Goal: Task Accomplishment & Management: Manage account settings

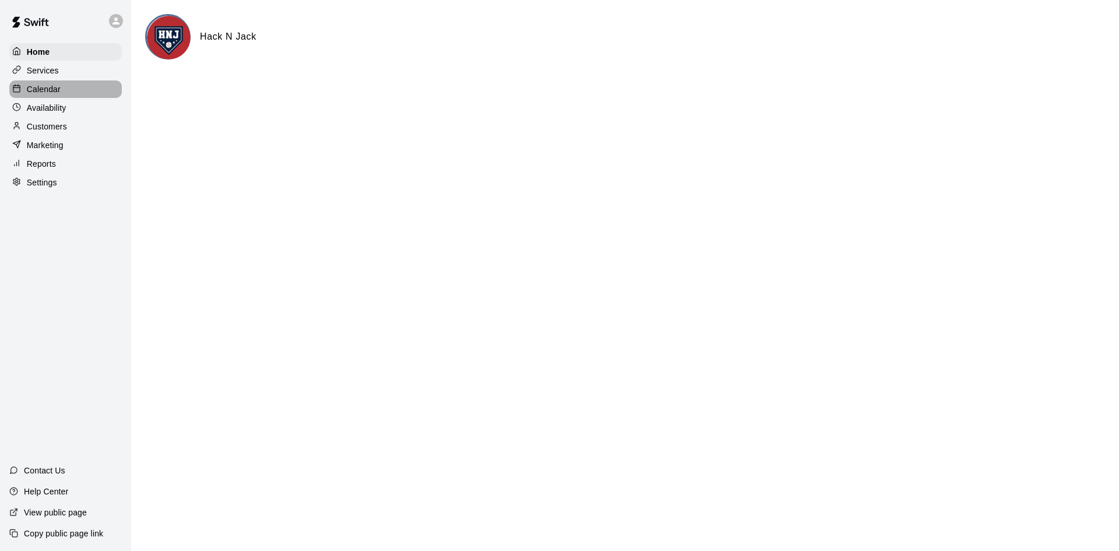
click at [42, 91] on p "Calendar" at bounding box center [44, 89] width 34 height 12
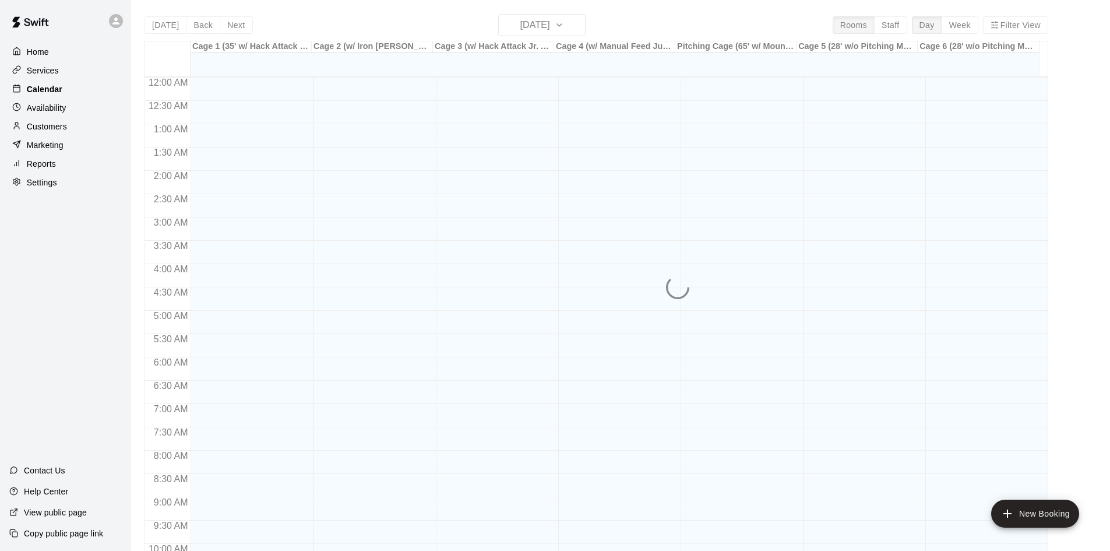
scroll to position [597, 0]
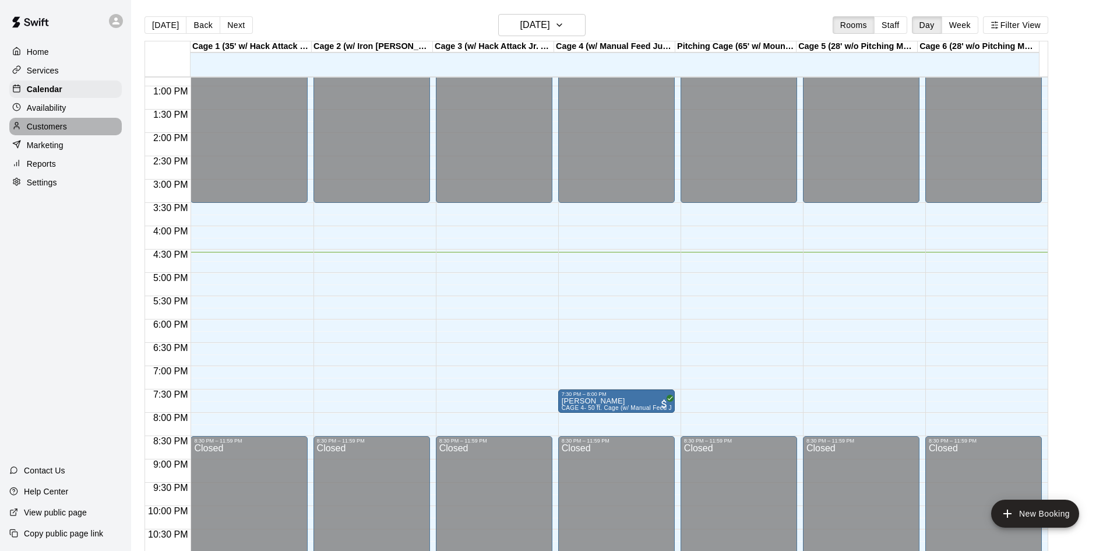
click at [46, 132] on p "Customers" at bounding box center [47, 127] width 40 height 12
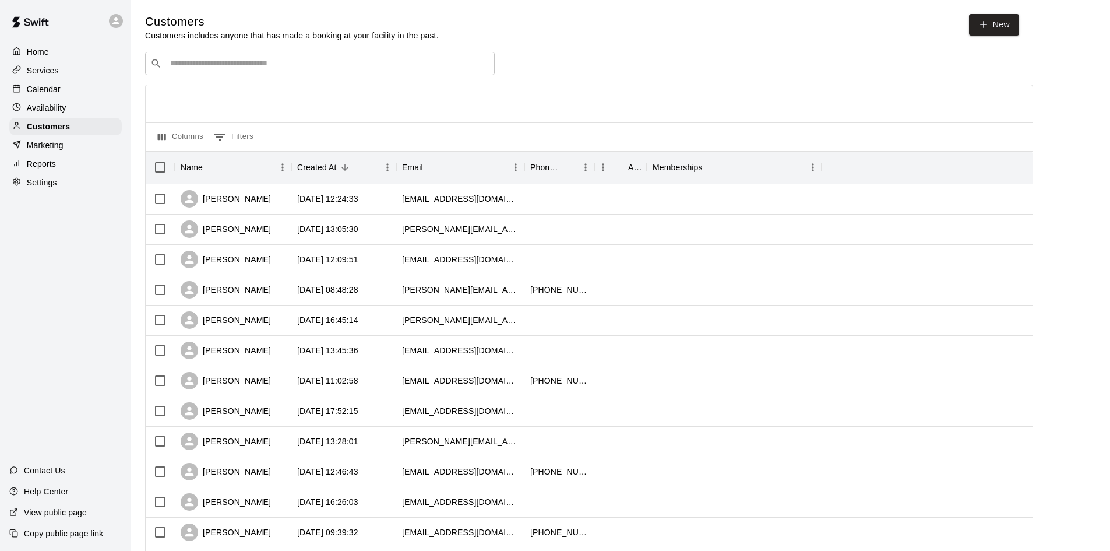
click at [293, 73] on div "​ ​" at bounding box center [320, 63] width 350 height 23
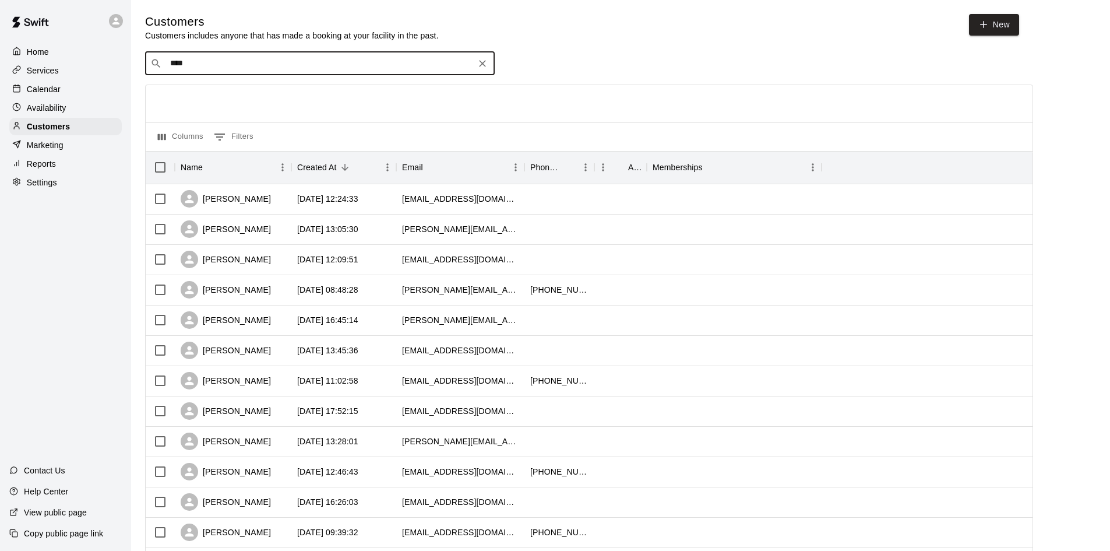
type input "*****"
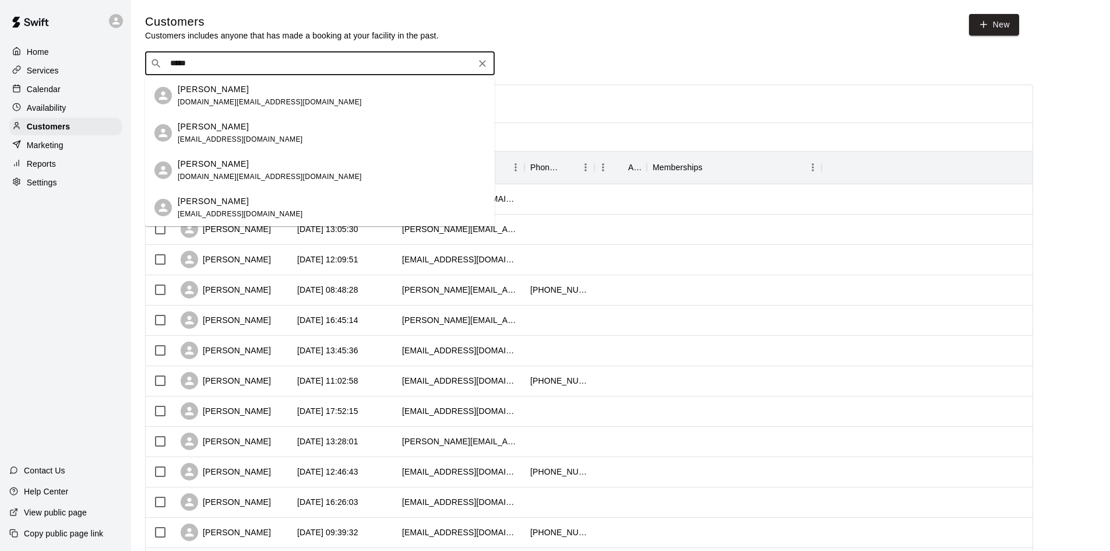
click at [288, 135] on div "[PERSON_NAME] [PERSON_NAME][EMAIL_ADDRESS][DOMAIN_NAME]" at bounding box center [332, 133] width 308 height 25
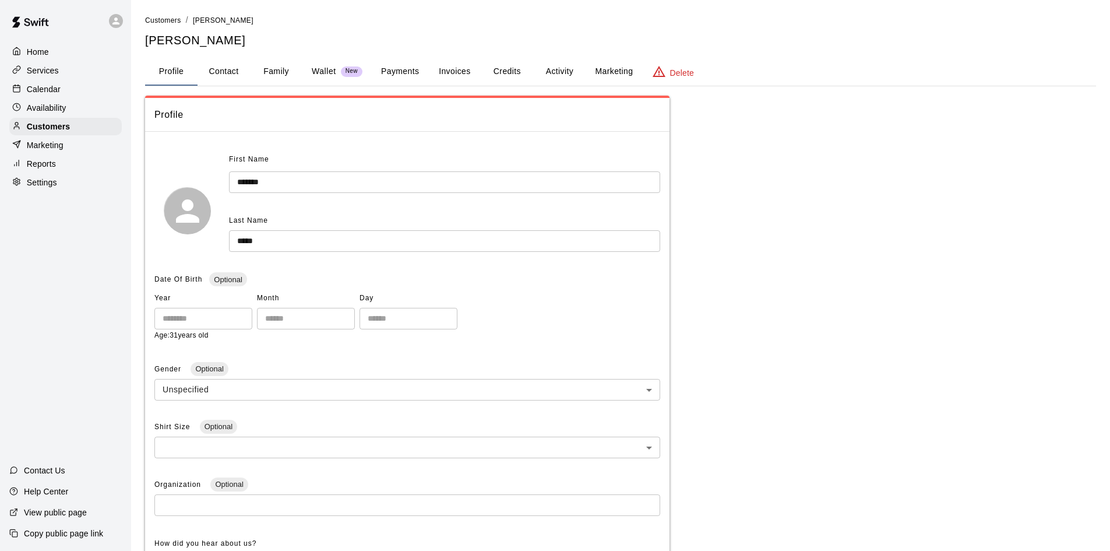
click at [273, 71] on button "Family" at bounding box center [276, 72] width 52 height 28
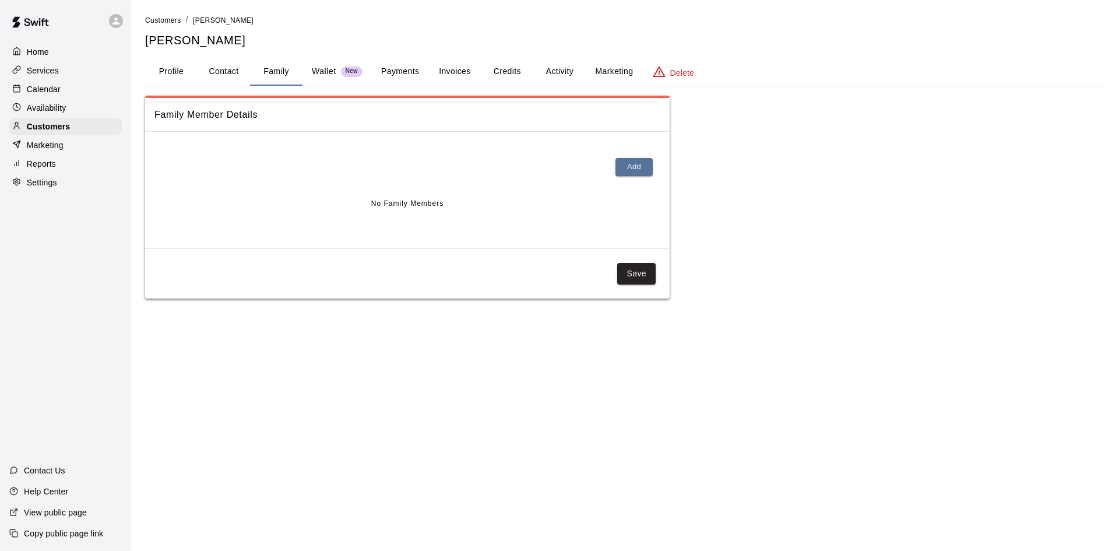
click at [165, 72] on button "Profile" at bounding box center [171, 72] width 52 height 28
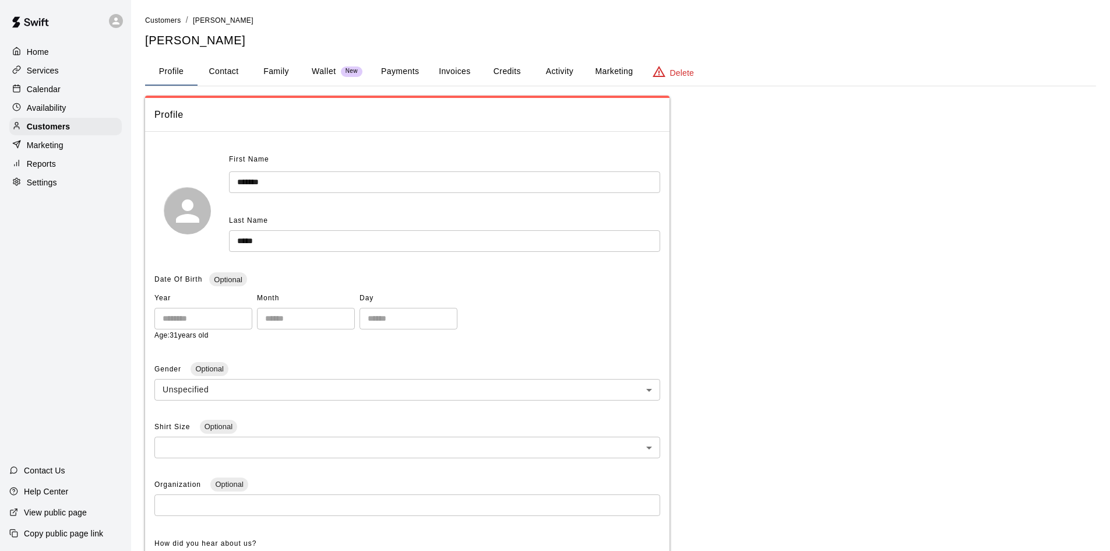
drag, startPoint x: 52, startPoint y: 125, endPoint x: 126, endPoint y: 83, distance: 84.8
click at [52, 124] on p "Customers" at bounding box center [48, 127] width 43 height 12
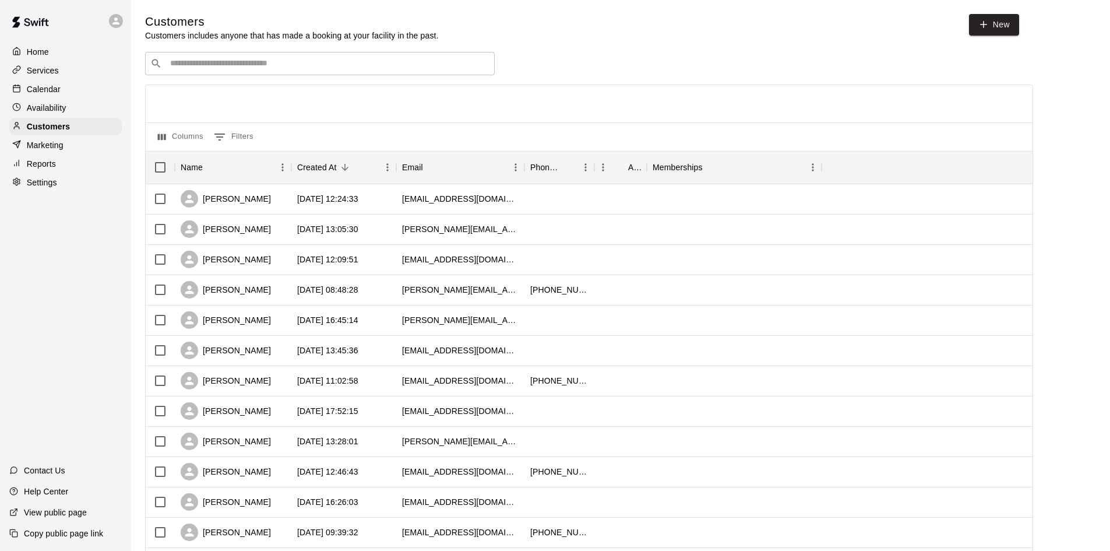
click at [193, 72] on div "​ ​" at bounding box center [320, 63] width 350 height 23
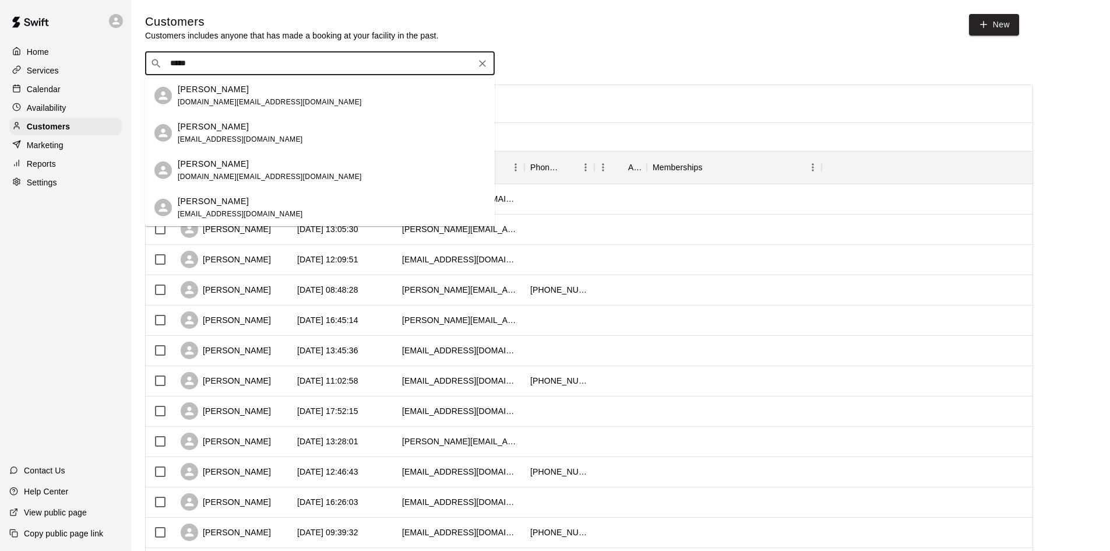
type input "*****"
click at [625, 60] on div "​ ***** ​" at bounding box center [589, 63] width 888 height 23
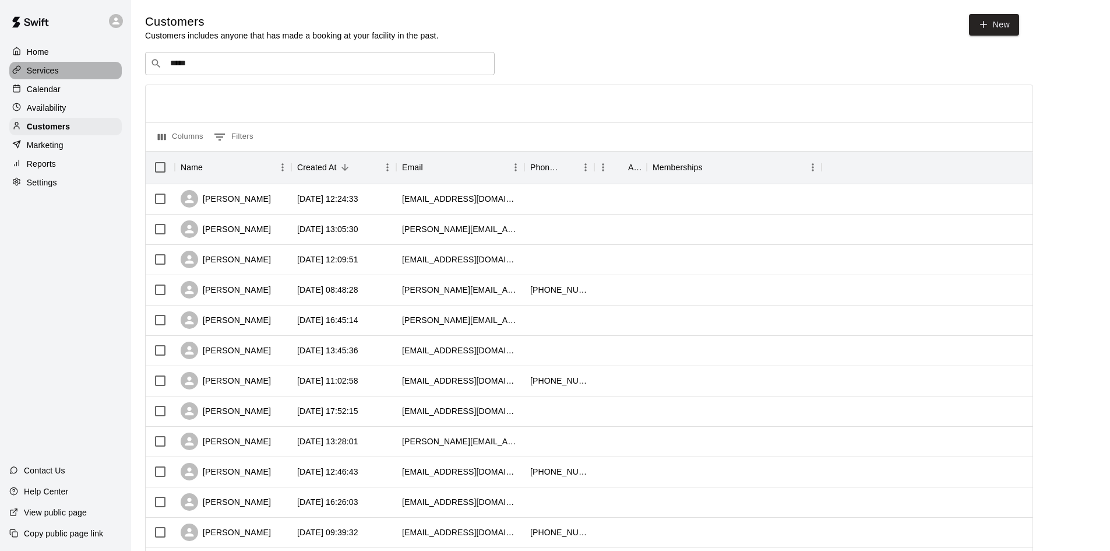
click at [41, 72] on p "Services" at bounding box center [43, 71] width 32 height 12
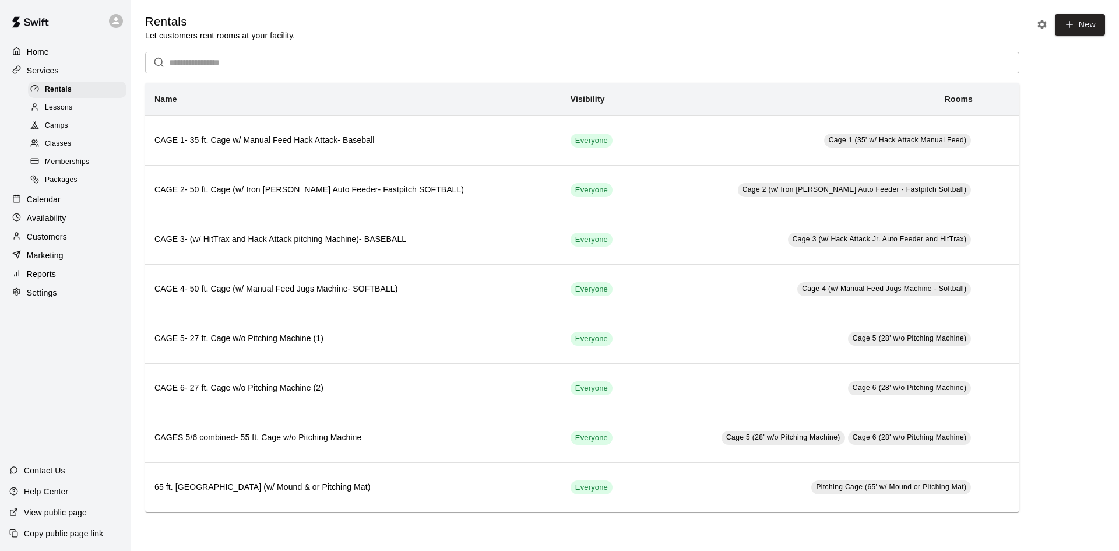
click at [60, 129] on span "Camps" at bounding box center [56, 126] width 23 height 12
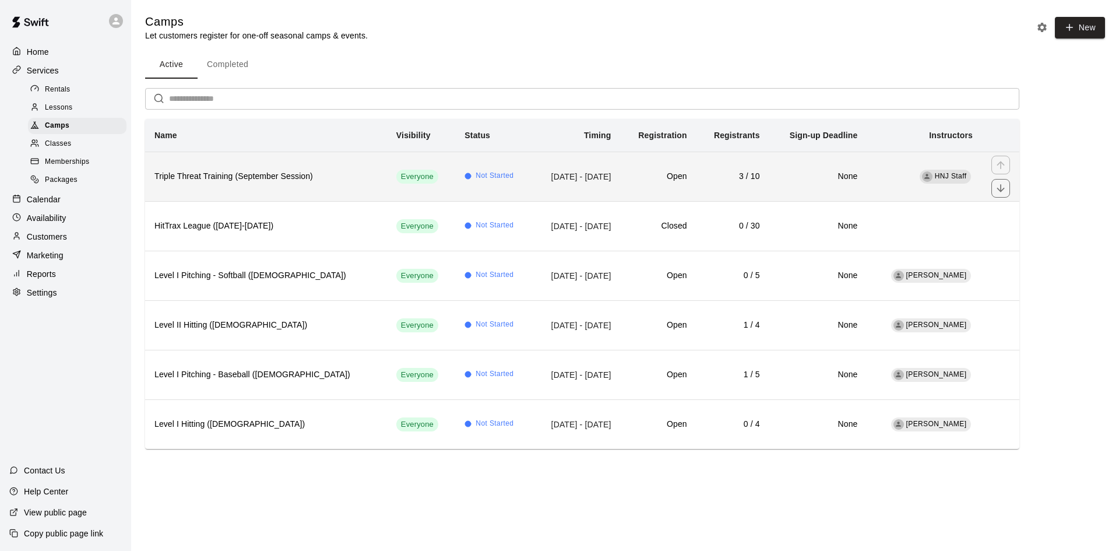
click at [488, 195] on td "Not Started" at bounding box center [493, 177] width 76 height 50
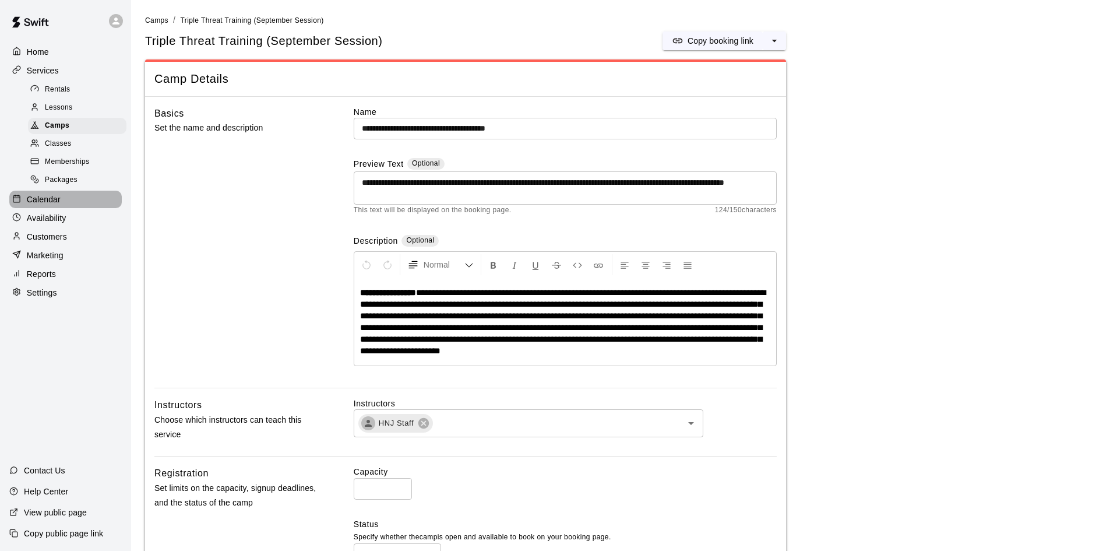
click at [38, 203] on p "Calendar" at bounding box center [44, 199] width 34 height 12
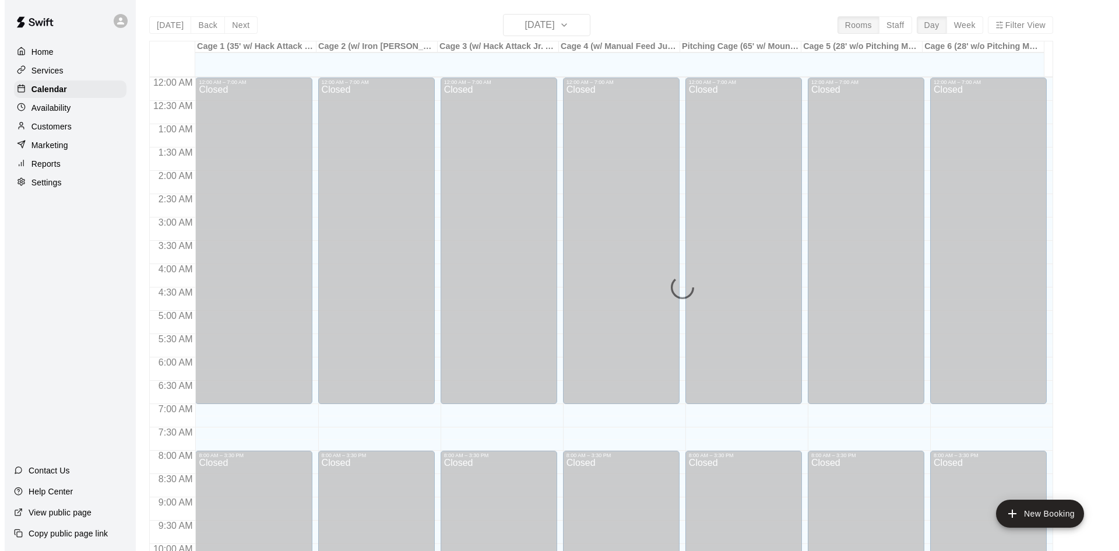
scroll to position [597, 0]
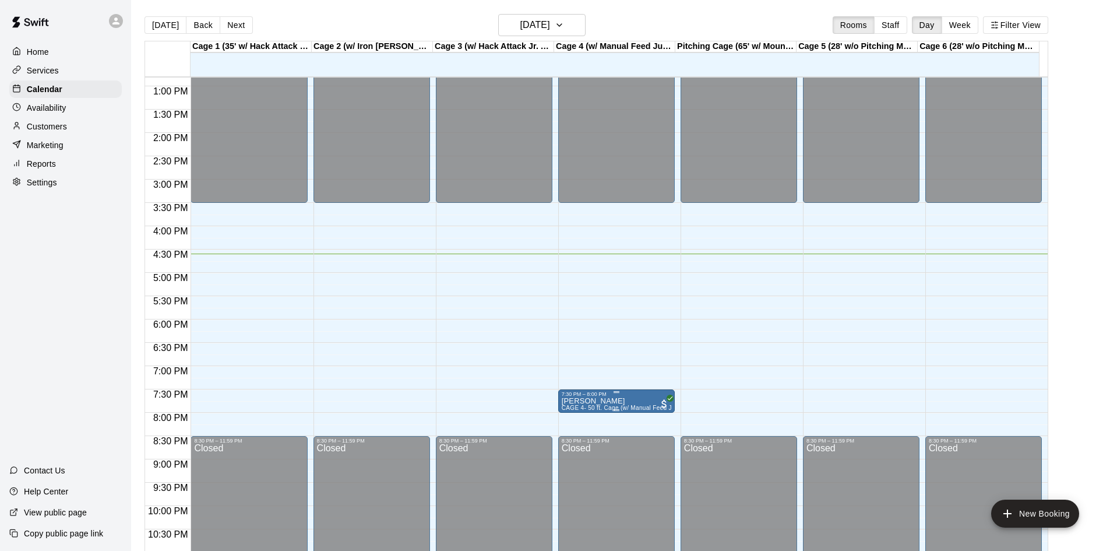
click at [594, 401] on p "[PERSON_NAME]" at bounding box center [617, 401] width 110 height 0
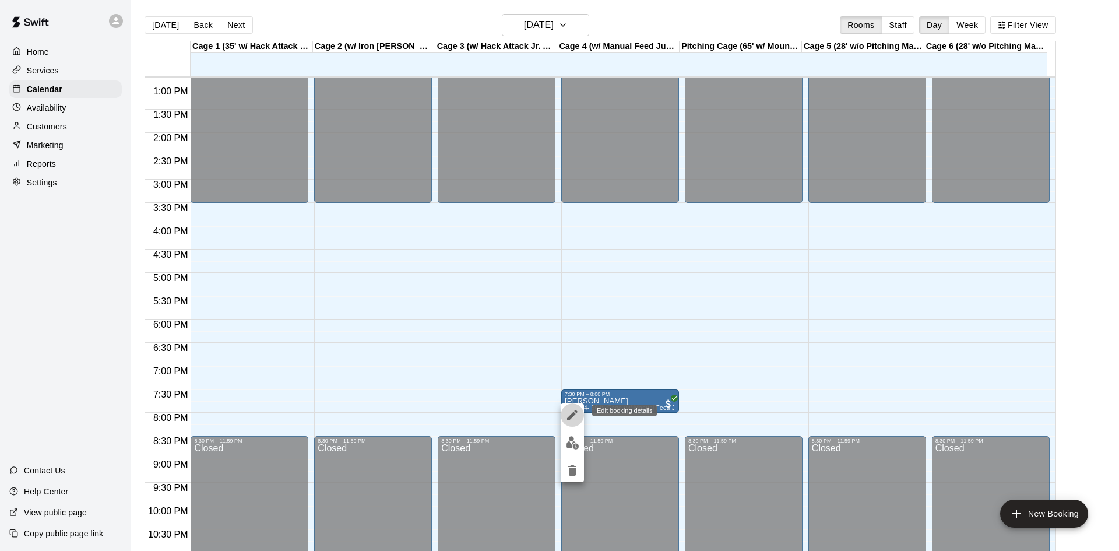
click at [572, 418] on icon "edit" at bounding box center [572, 415] width 14 height 14
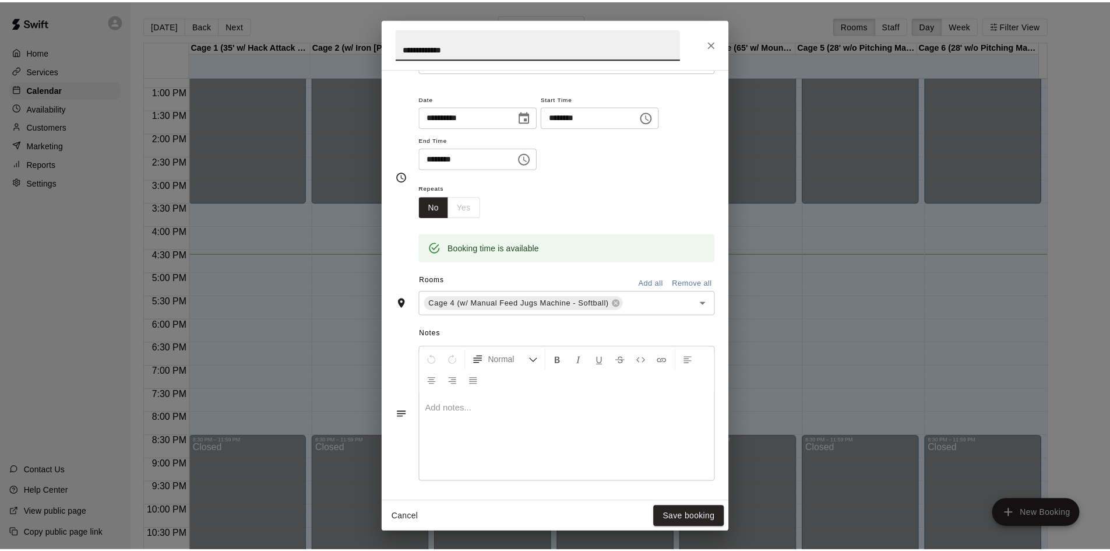
scroll to position [0, 0]
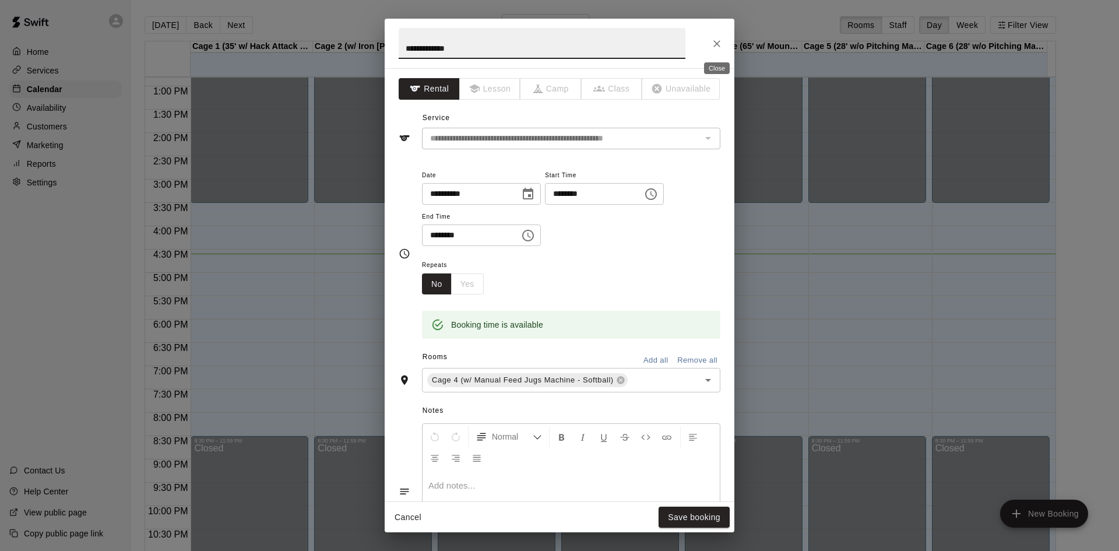
click at [722, 42] on icon "Close" at bounding box center [717, 44] width 12 height 12
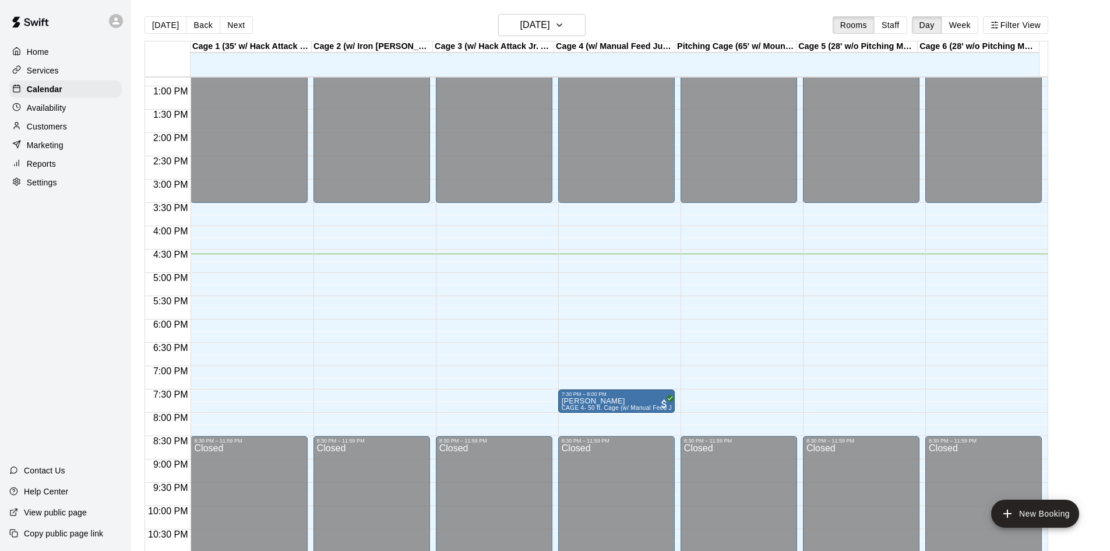
click at [49, 132] on p "Customers" at bounding box center [47, 127] width 40 height 12
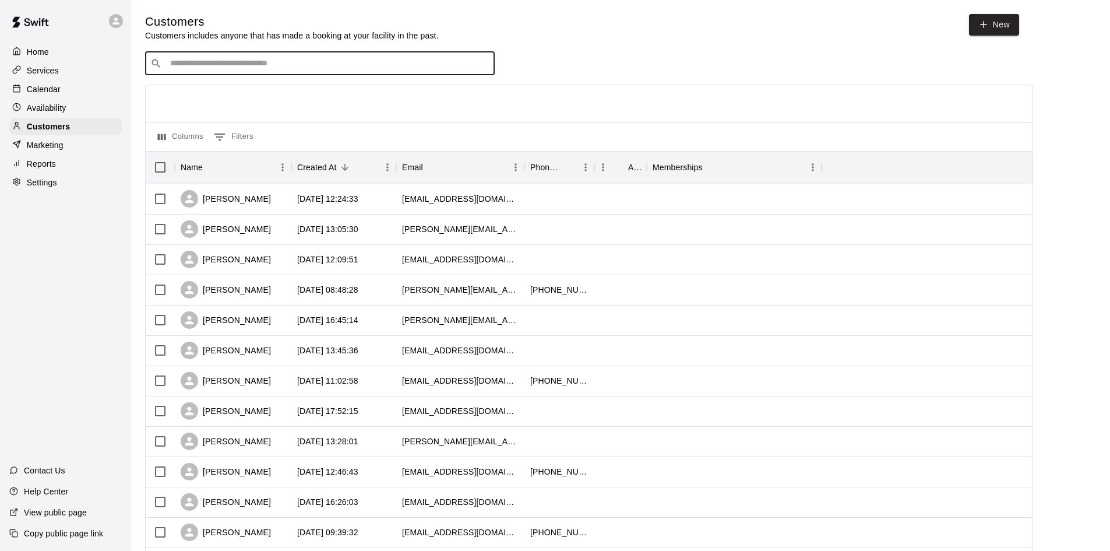
click at [259, 69] on input "Search customers by name or email" at bounding box center [328, 64] width 323 height 12
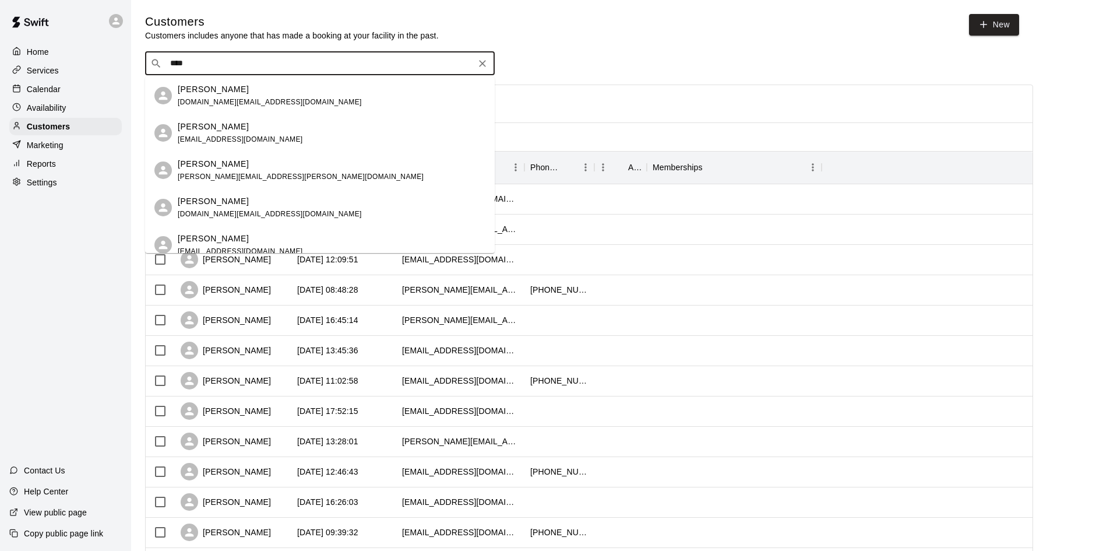
type input "*****"
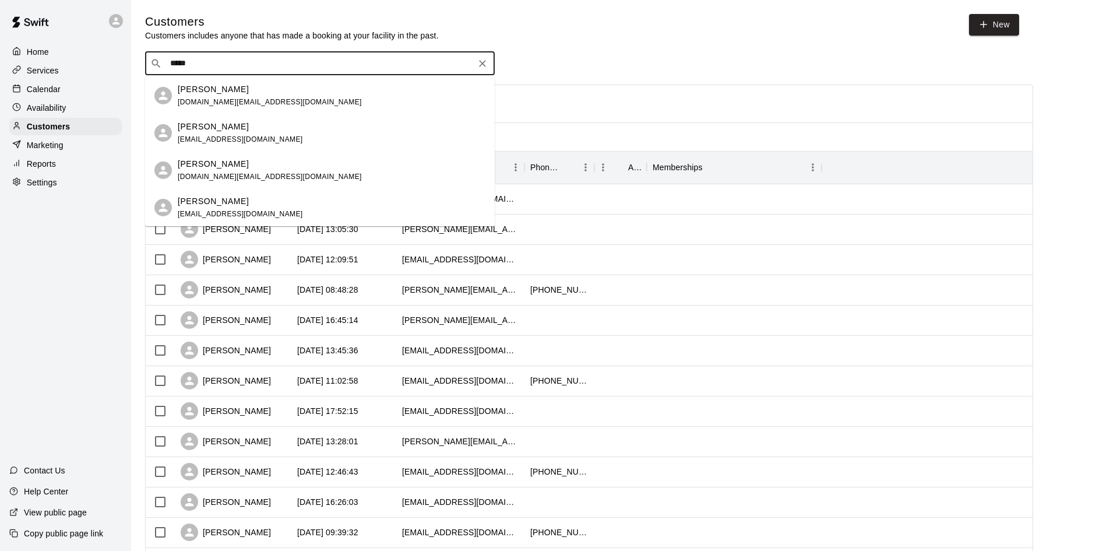
click at [219, 132] on div "[PERSON_NAME] [PERSON_NAME][EMAIL_ADDRESS][DOMAIN_NAME]" at bounding box center [240, 133] width 125 height 25
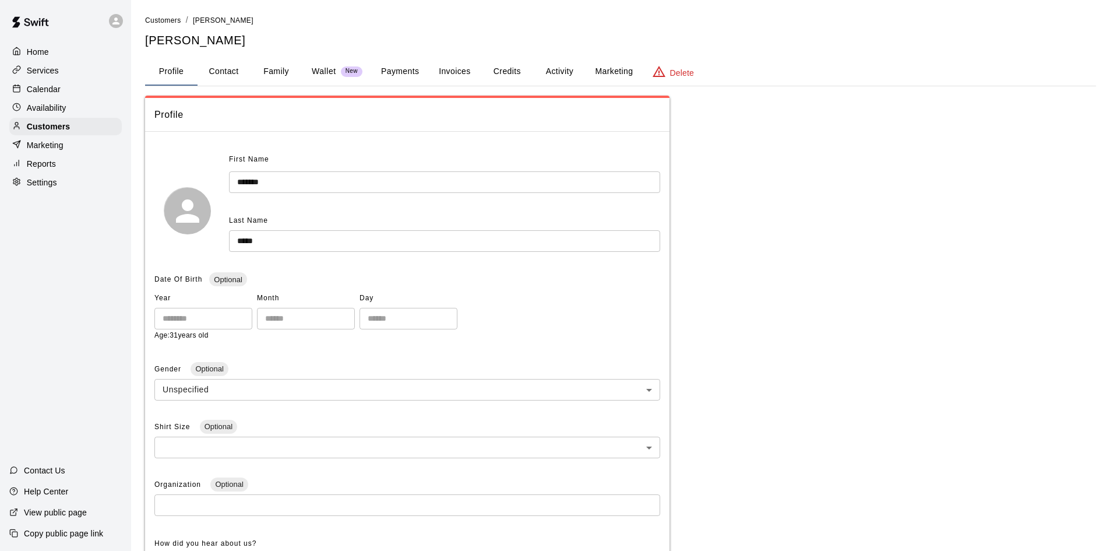
click at [557, 70] on button "Activity" at bounding box center [559, 72] width 52 height 28
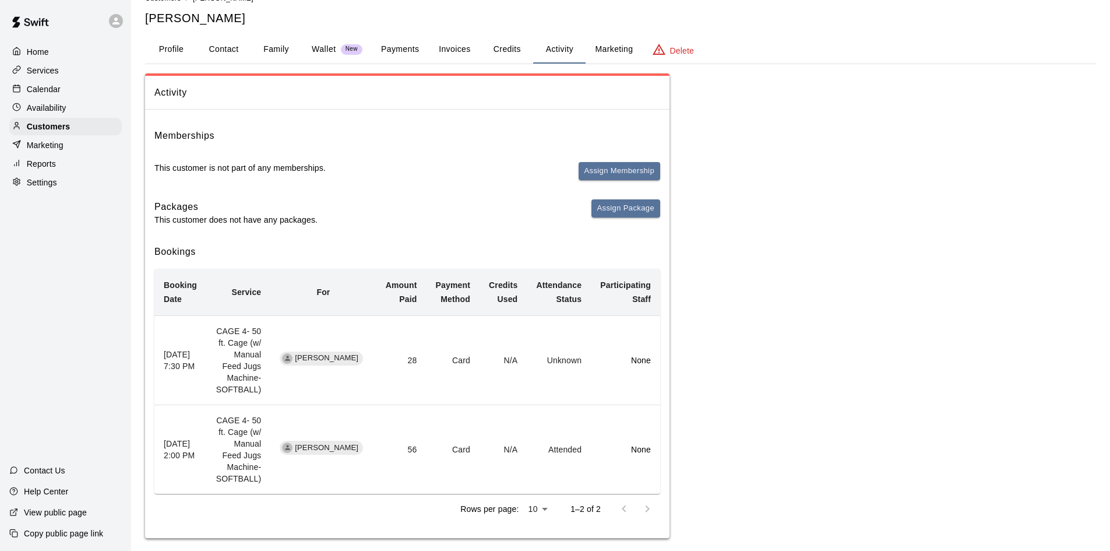
scroll to position [33, 0]
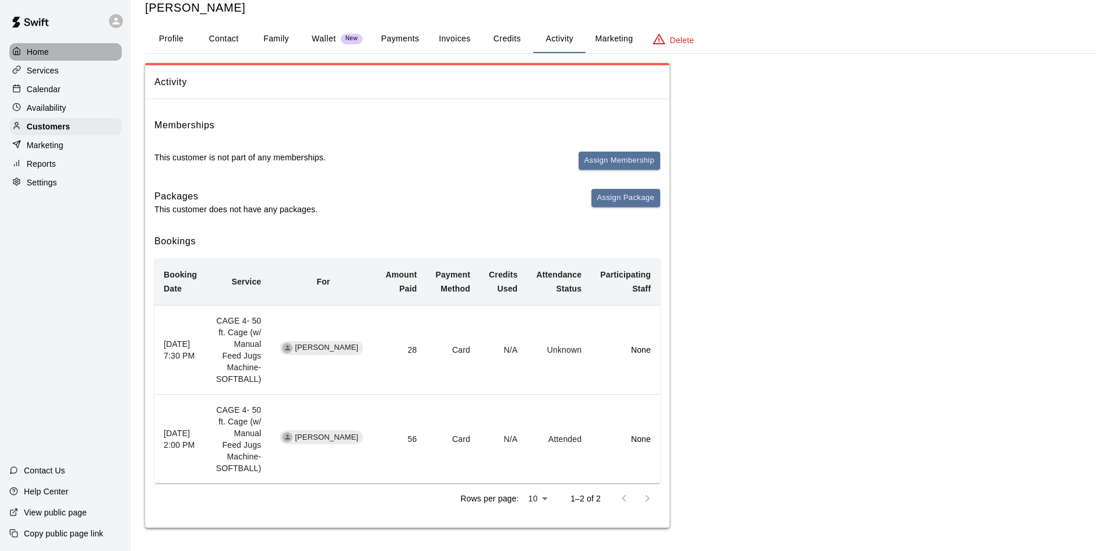
click at [39, 51] on p "Home" at bounding box center [38, 52] width 22 height 12
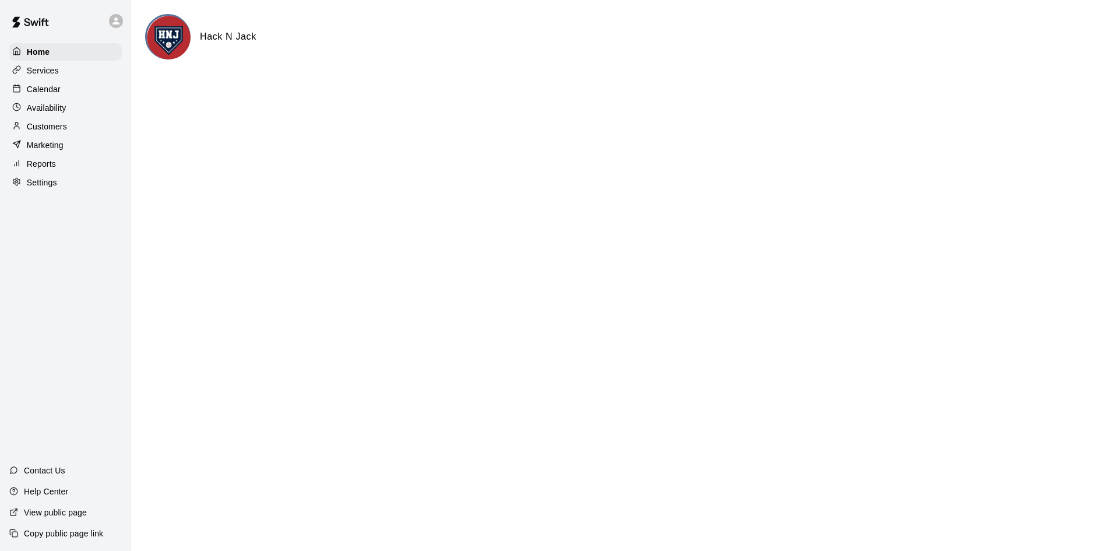
click at [45, 95] on p "Calendar" at bounding box center [44, 89] width 34 height 12
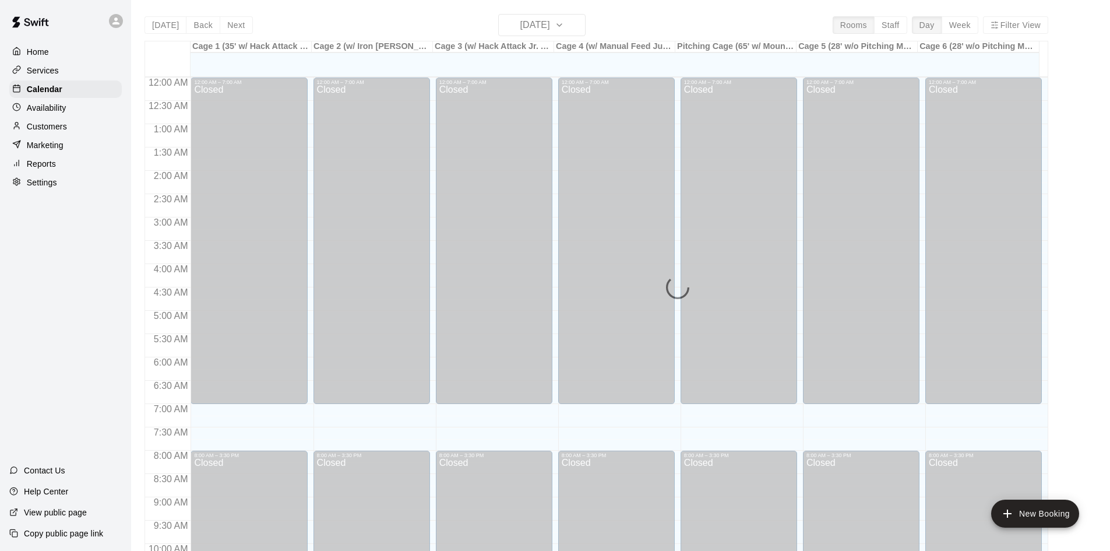
scroll to position [597, 0]
